Goal: Book appointment/travel/reservation

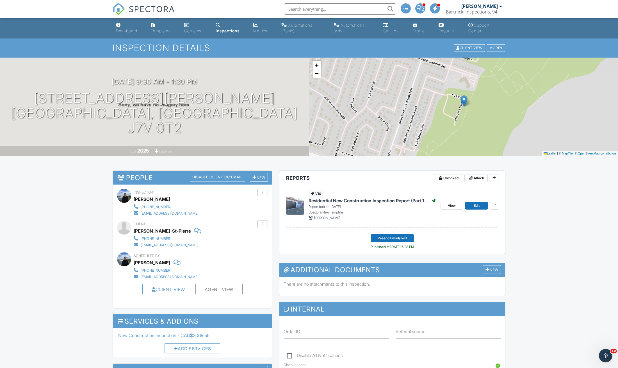
click at [125, 29] on div "Dashboard" at bounding box center [126, 30] width 21 height 5
click at [0, 0] on div at bounding box center [0, 0] width 0 height 0
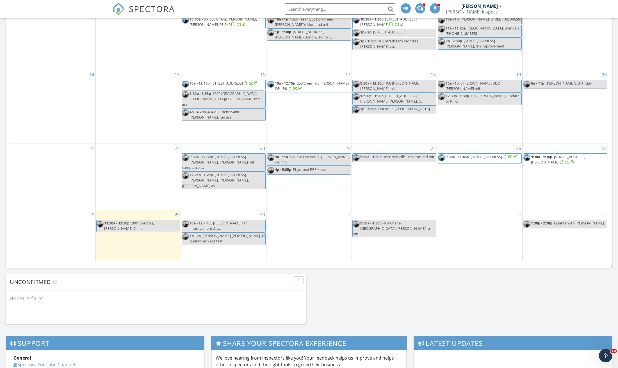
scroll to position [359, 0]
click at [112, 237] on div "29 11:30a - 12:30p 2001 Sources, [PERSON_NAME] Clinic" at bounding box center [138, 235] width 85 height 51
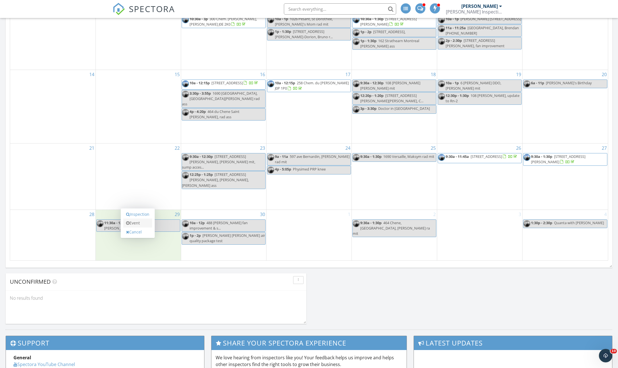
click at [140, 223] on link "Event" at bounding box center [137, 223] width 29 height 9
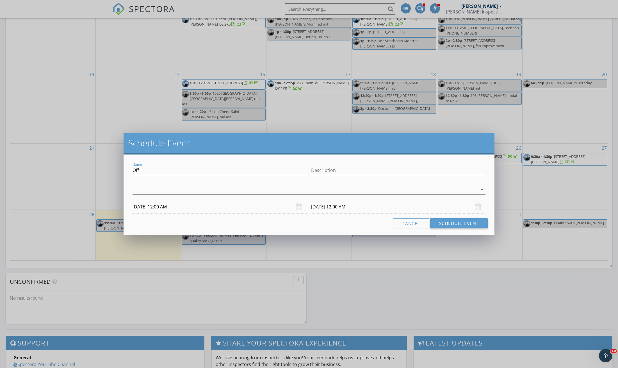
scroll to position [357, 0]
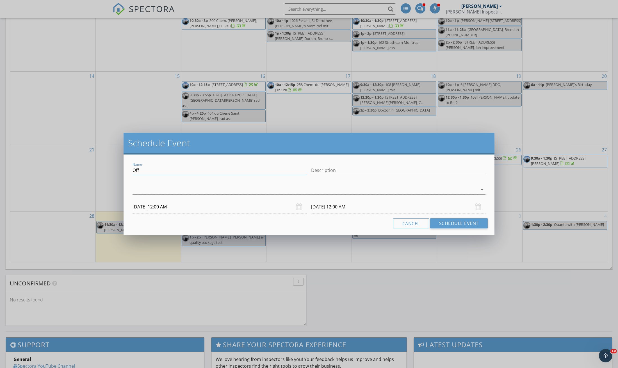
drag, startPoint x: 149, startPoint y: 168, endPoint x: 107, endPoint y: 169, distance: 41.9
click at [107, 169] on div "Schedule Event Name Off Description arrow_drop_down [DATE] 12:00 AM [DATE] 12:0…" at bounding box center [309, 184] width 618 height 368
type input "24 Viney, [GEOGRAPHIC_DATA], rad ass"
click at [175, 208] on input "[DATE] 12:00 AM" at bounding box center [220, 207] width 174 height 14
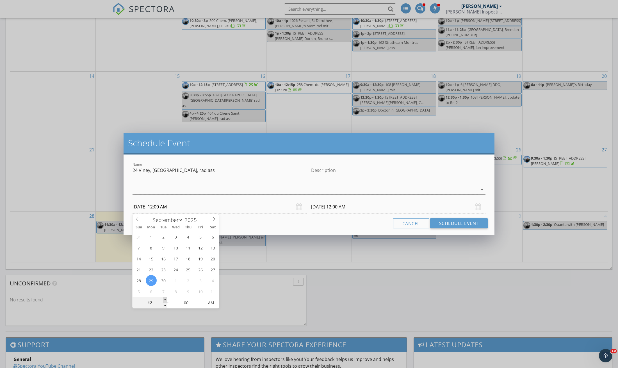
type input "01"
type input "[DATE] 1:00 AM"
click at [164, 300] on span at bounding box center [165, 300] width 4 height 6
type input "01"
type input "[DATE] 1:00 AM"
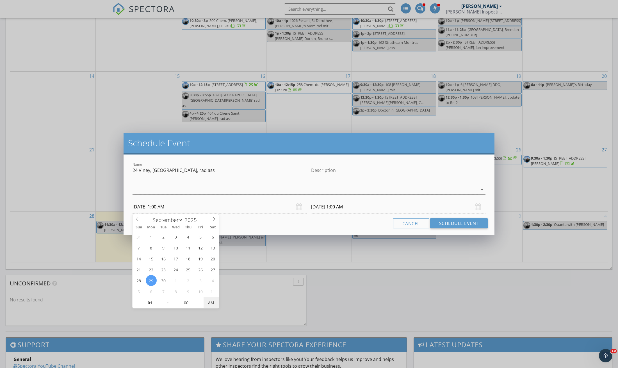
type input "[DATE] 1:00 PM"
click at [356, 209] on input "[DATE] 1:00 PM" at bounding box center [398, 207] width 174 height 14
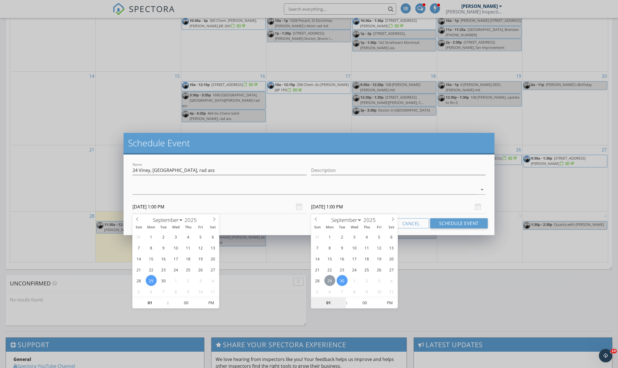
type input "[DATE] 1:00 PM"
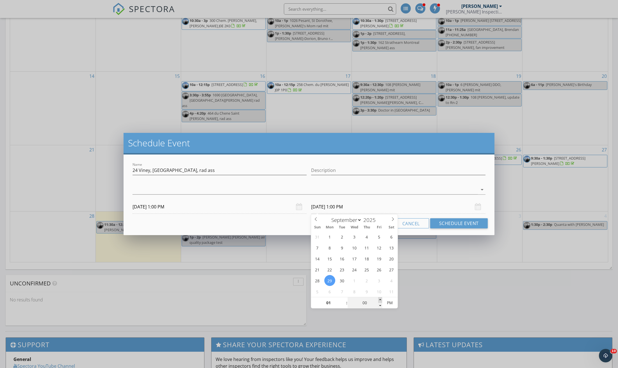
type input "05"
type input "[DATE] 1:05 PM"
click at [380, 299] on span at bounding box center [380, 300] width 4 height 6
type input "10"
type input "[DATE] 1:10 PM"
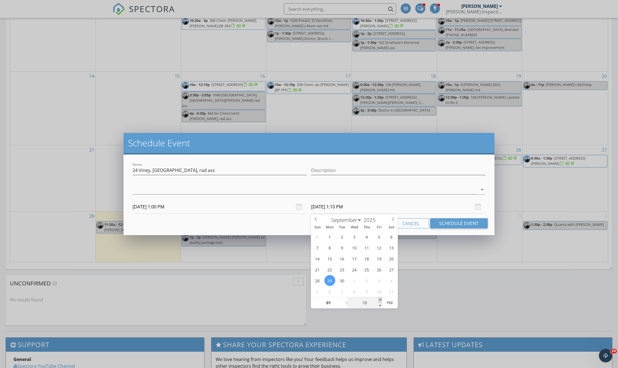
click at [380, 299] on span at bounding box center [380, 300] width 4 height 6
type input "15"
type input "[DATE] 1:15 PM"
click at [380, 299] on span at bounding box center [380, 300] width 4 height 6
type input "20"
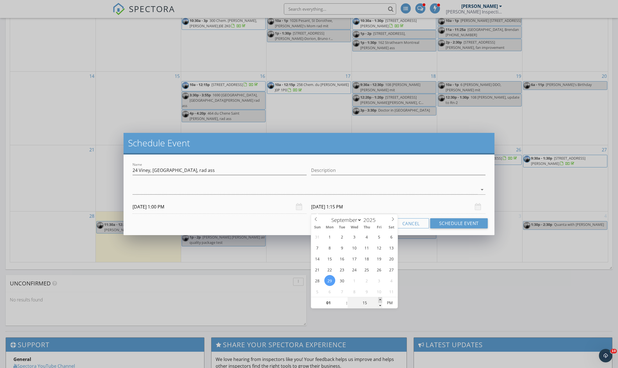
type input "[DATE] 1:20 PM"
click at [380, 299] on span at bounding box center [380, 300] width 4 height 6
type input "25"
type input "[DATE] 1:25 PM"
click at [380, 299] on span at bounding box center [380, 300] width 4 height 6
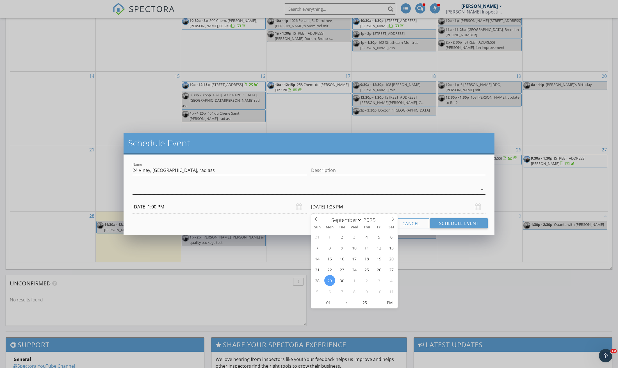
click at [140, 189] on div at bounding box center [305, 189] width 345 height 9
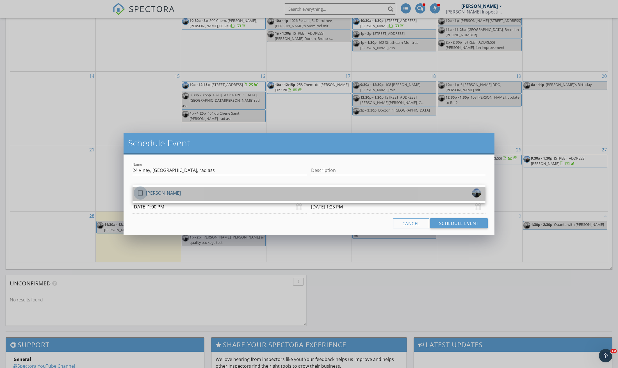
click at [142, 193] on div at bounding box center [141, 193] width 10 height 10
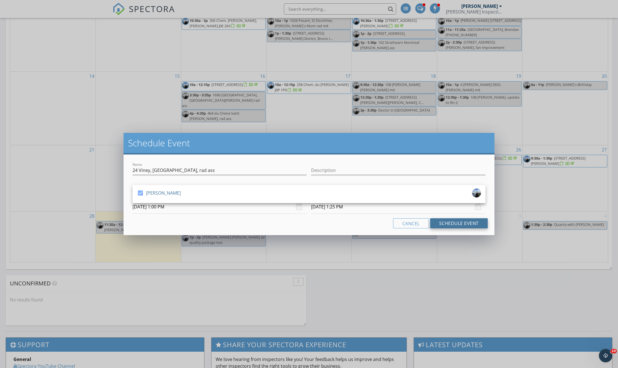
click at [457, 224] on button "Schedule Event" at bounding box center [459, 223] width 58 height 10
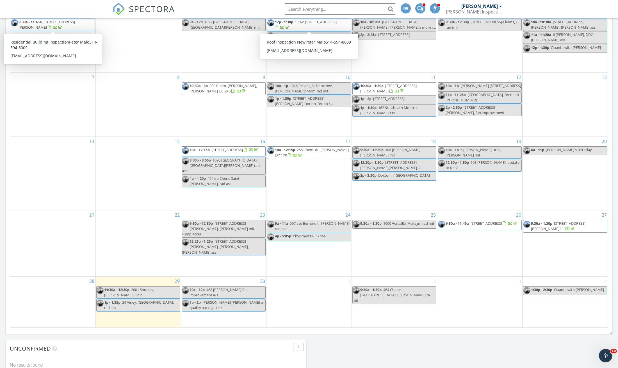
scroll to position [282, 0]
